Goal: Information Seeking & Learning: Learn about a topic

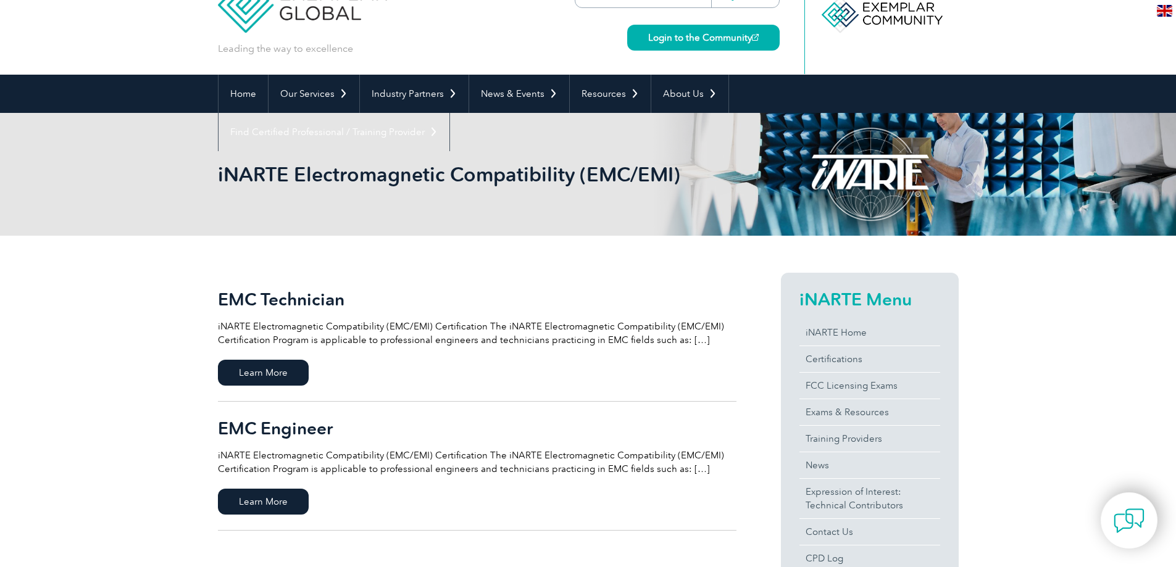
scroll to position [62, 0]
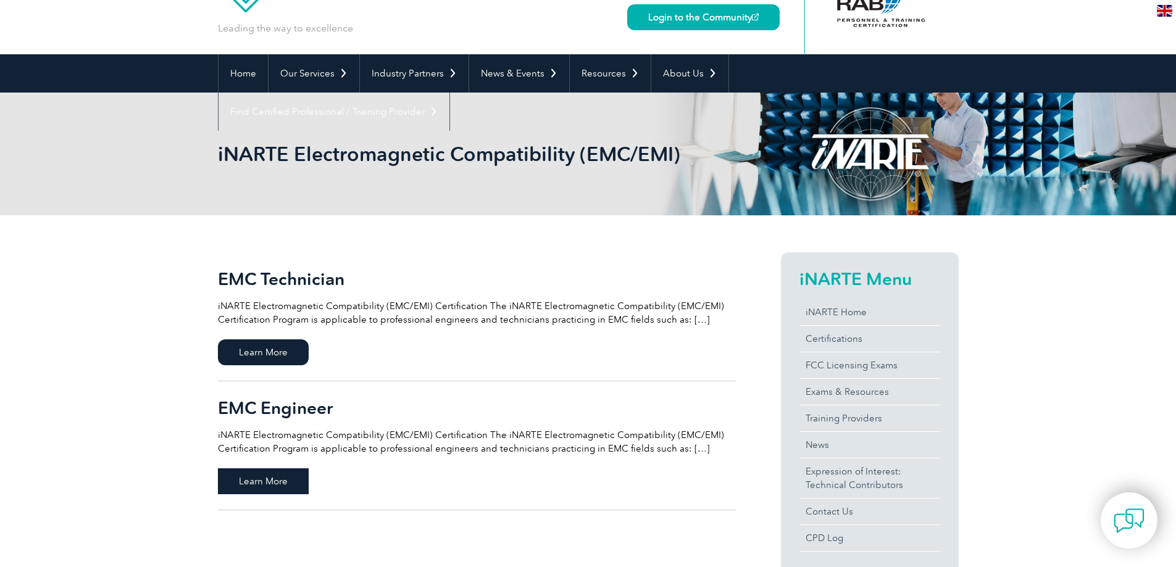
click at [264, 482] on span "Learn More" at bounding box center [263, 482] width 91 height 26
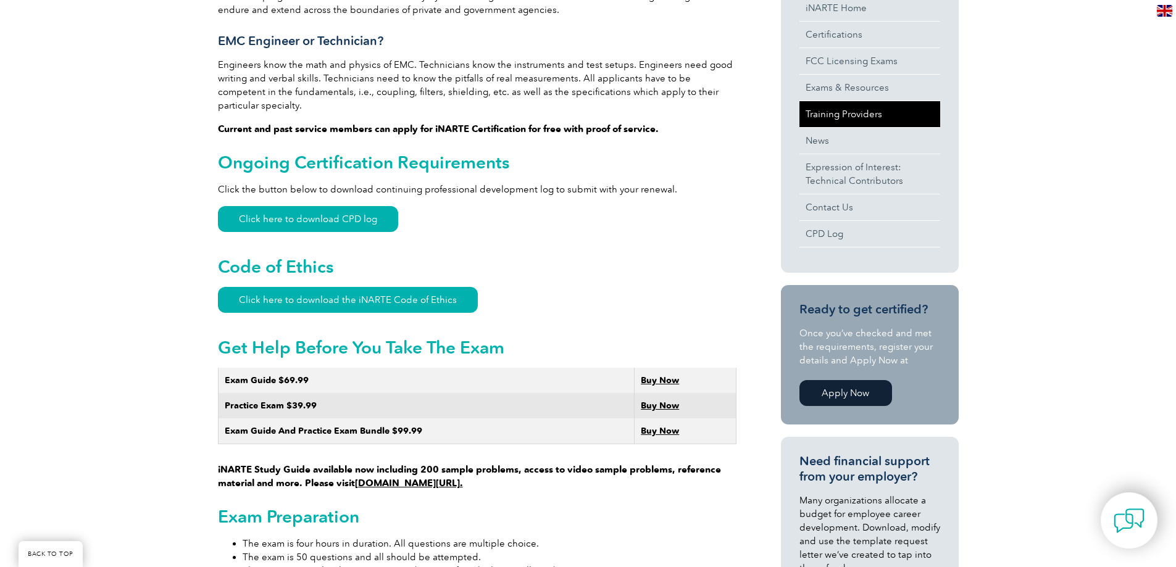
scroll to position [370, 0]
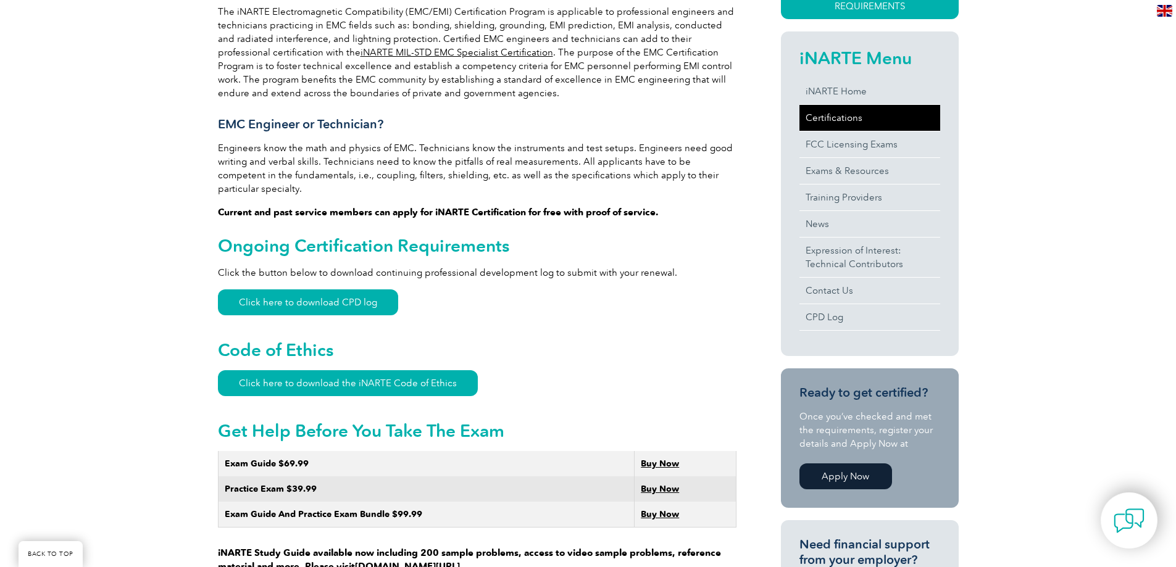
click at [824, 118] on link "Certifications" at bounding box center [869, 118] width 141 height 26
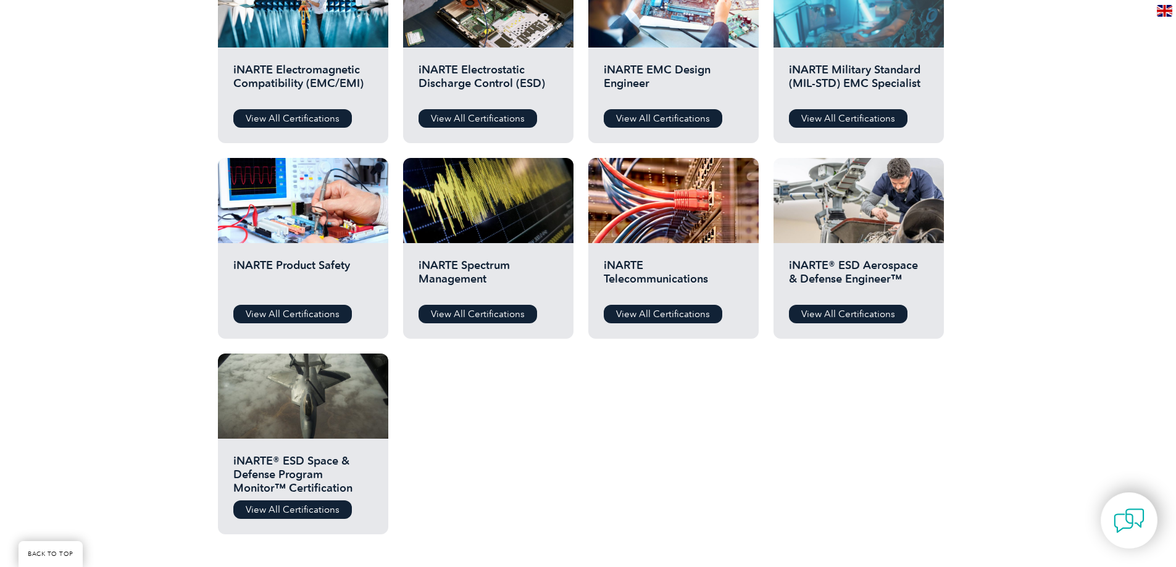
scroll to position [526, 0]
